Goal: Transaction & Acquisition: Purchase product/service

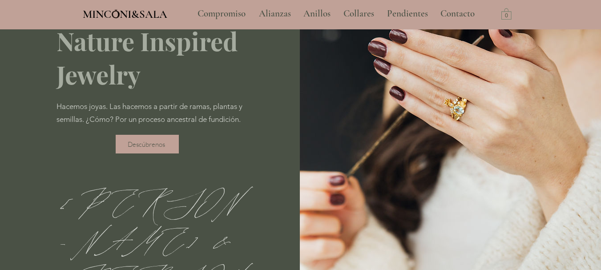
type input "**********"
select select "**********"
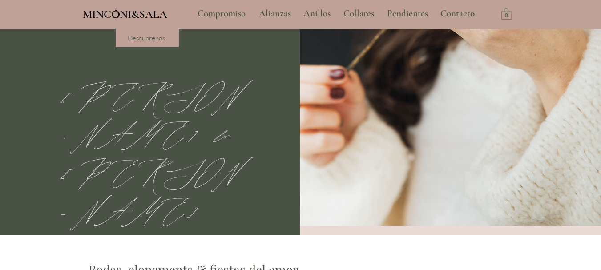
scroll to position [223, 0]
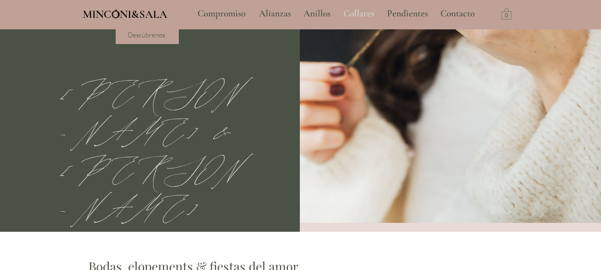
click at [355, 17] on p "Collares" at bounding box center [359, 14] width 40 height 22
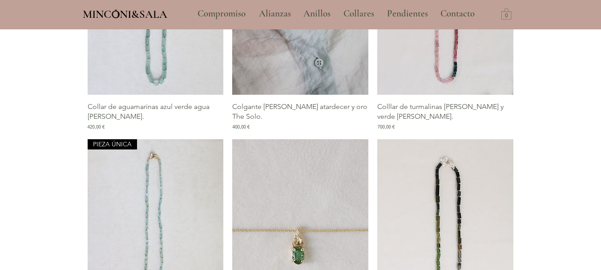
scroll to position [1113, 0]
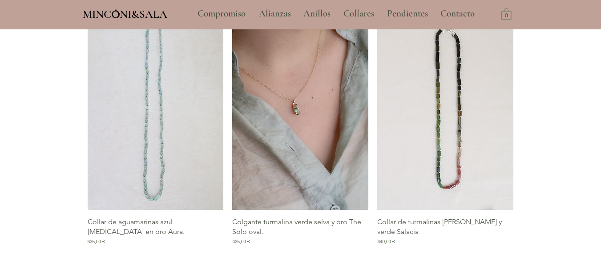
click at [302, 124] on img "Galería de Colgante turmalina verde selva y oro The Solo oval." at bounding box center [300, 108] width 136 height 204
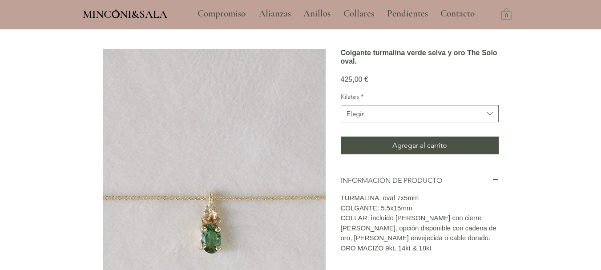
scroll to position [45, 0]
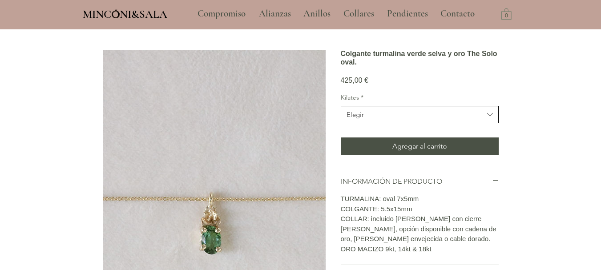
click at [375, 119] on span "Elegir" at bounding box center [415, 114] width 137 height 9
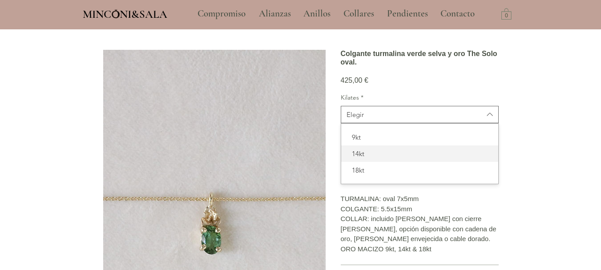
click at [376, 158] on span "14kt" at bounding box center [420, 153] width 146 height 9
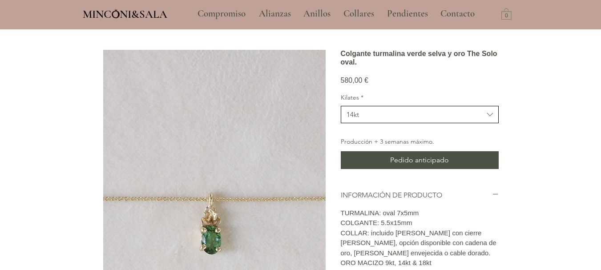
click at [379, 119] on span "14kt" at bounding box center [415, 114] width 137 height 9
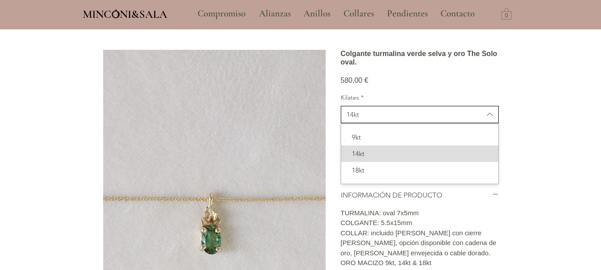
click at [379, 119] on span "14kt" at bounding box center [415, 114] width 137 height 9
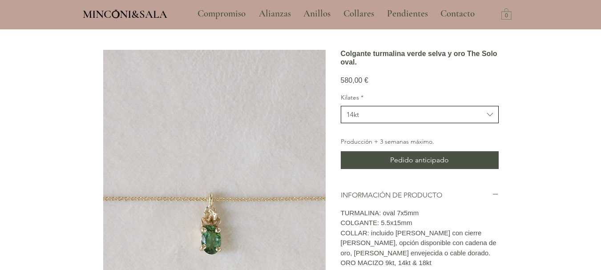
scroll to position [89, 0]
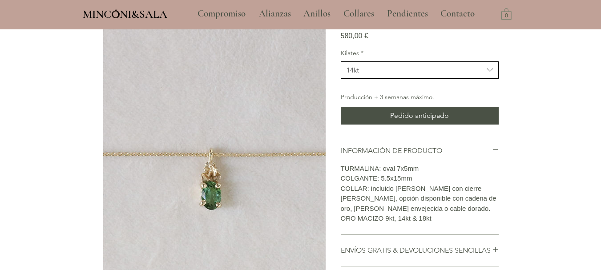
click at [368, 75] on span "14kt" at bounding box center [415, 69] width 137 height 9
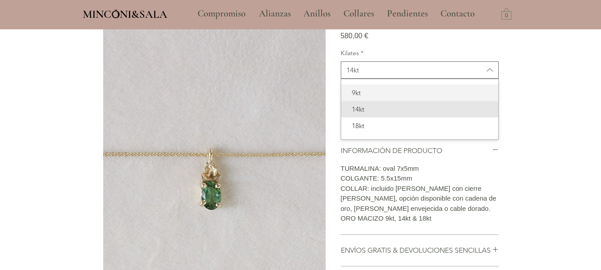
click at [365, 97] on span "9kt" at bounding box center [420, 92] width 146 height 9
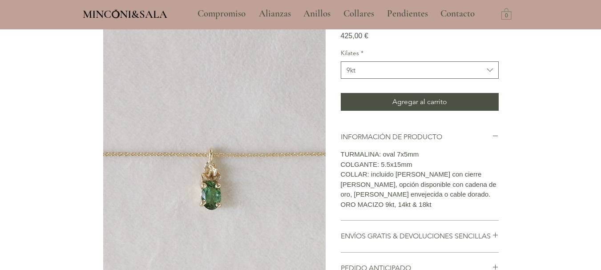
click at [365, 92] on div "Kilates * 9kt Agregar al carrito" at bounding box center [420, 80] width 158 height 62
click at [369, 75] on span "9kt" at bounding box center [415, 69] width 137 height 9
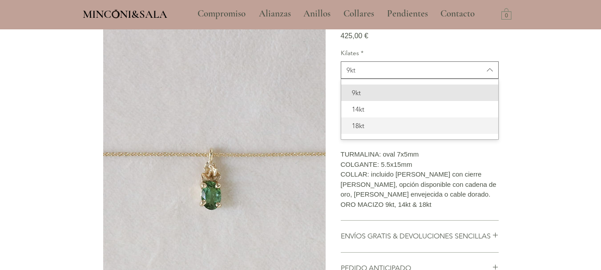
click at [373, 130] on span "18kt" at bounding box center [420, 125] width 146 height 9
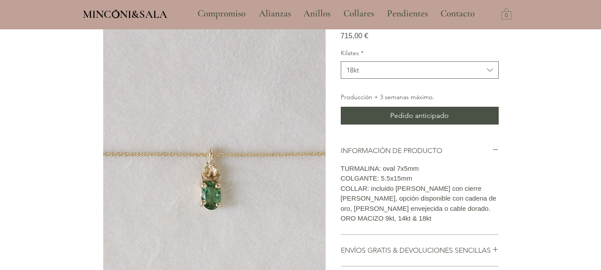
click at [377, 73] on div "Kilates * 18kt" at bounding box center [420, 64] width 158 height 30
click at [377, 75] on span "18kt" at bounding box center [415, 69] width 137 height 9
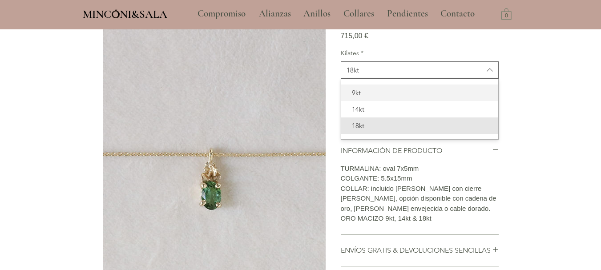
click at [373, 100] on div "9kt" at bounding box center [419, 93] width 157 height 16
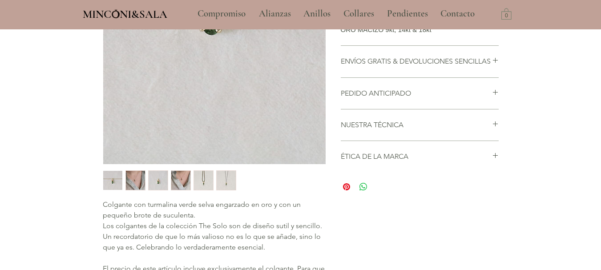
scroll to position [267, 0]
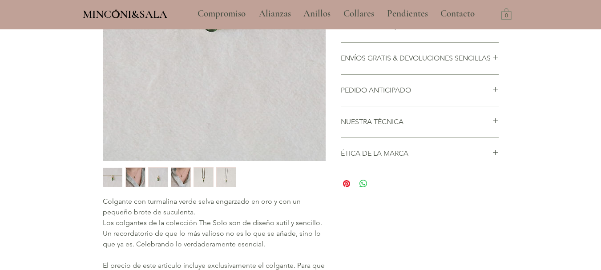
click at [181, 174] on img "4 / 6" at bounding box center [180, 177] width 19 height 19
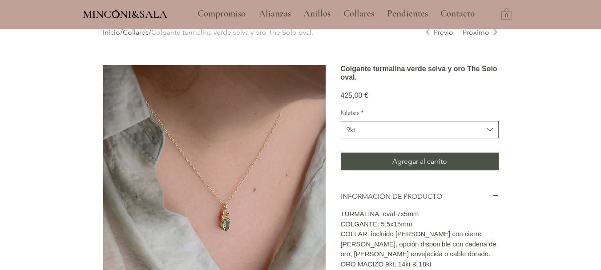
scroll to position [45, 0]
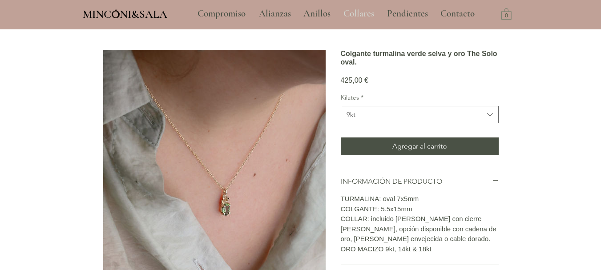
click at [347, 10] on p "Collares" at bounding box center [359, 14] width 40 height 22
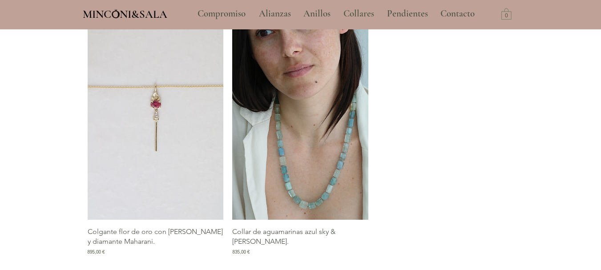
scroll to position [1582, 0]
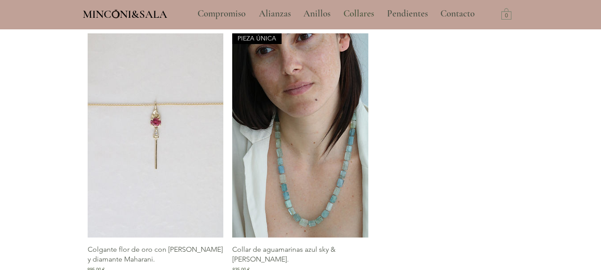
click at [146, 14] on span "MINCONI&SALA" at bounding box center [125, 14] width 85 height 13
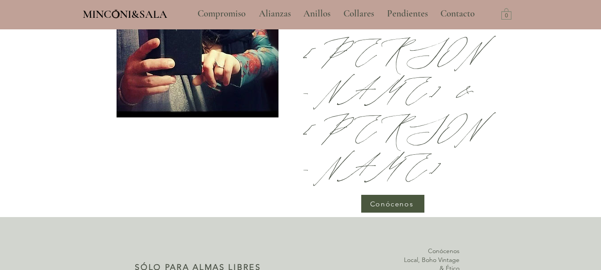
scroll to position [3036, 0]
